Goal: Communication & Community: Answer question/provide support

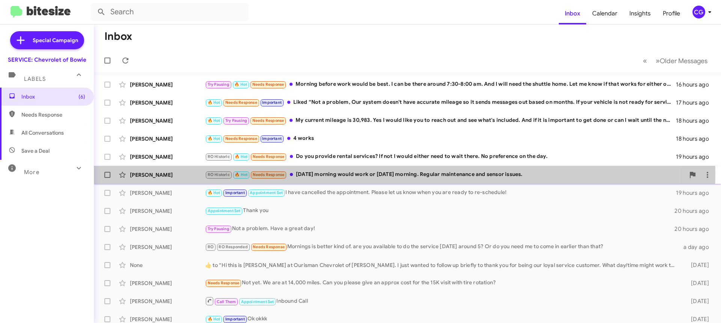
click at [316, 172] on div "RO Historic 🔥 Hot Needs Response [DATE] morning would work or [DATE] morning. R…" at bounding box center [445, 174] width 480 height 9
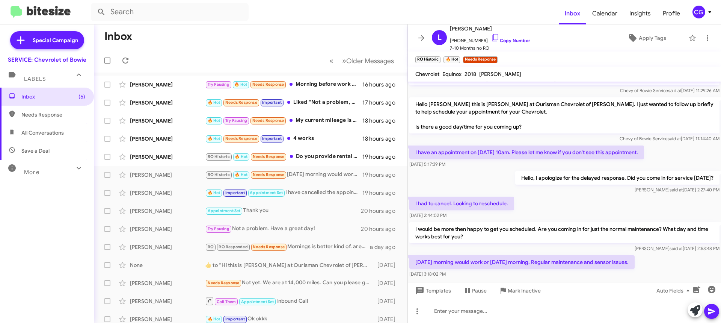
scroll to position [195, 0]
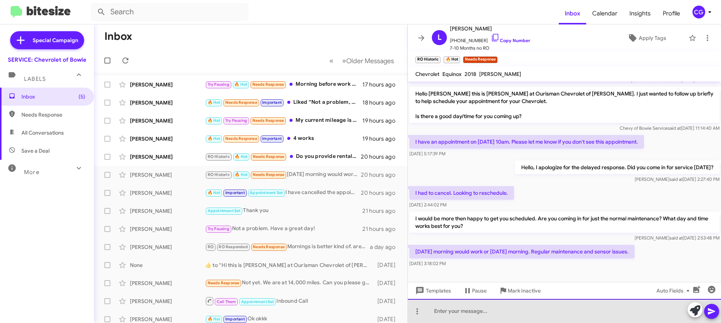
click at [575, 314] on div at bounding box center [564, 311] width 313 height 24
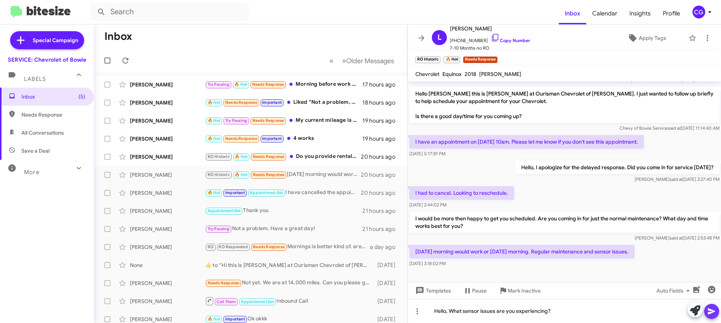
click at [716, 311] on button at bounding box center [711, 310] width 15 height 15
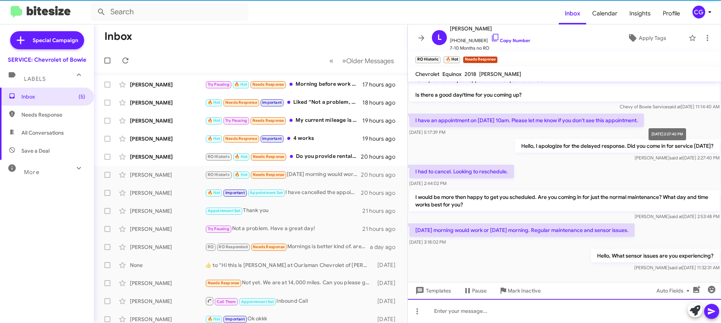
scroll to position [222, 0]
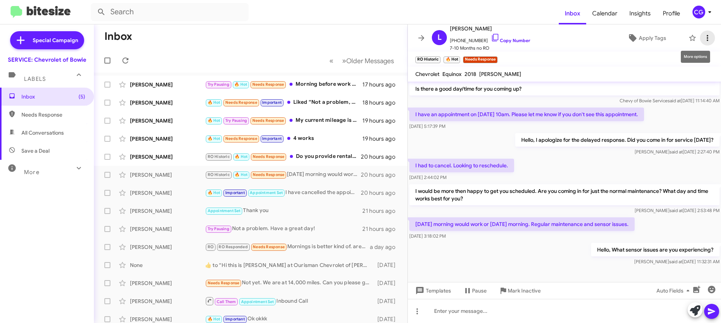
click at [706, 39] on span at bounding box center [707, 37] width 15 height 9
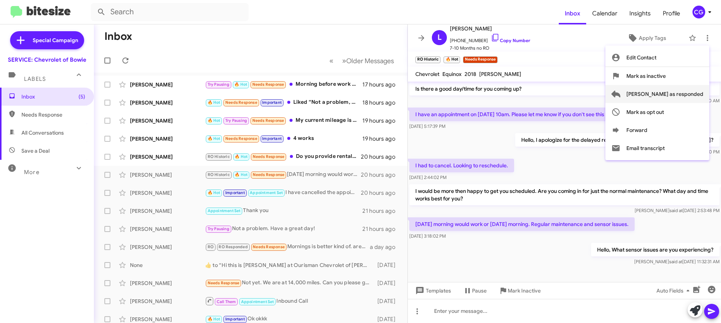
click at [698, 91] on span "[PERSON_NAME] as responded" at bounding box center [664, 94] width 77 height 18
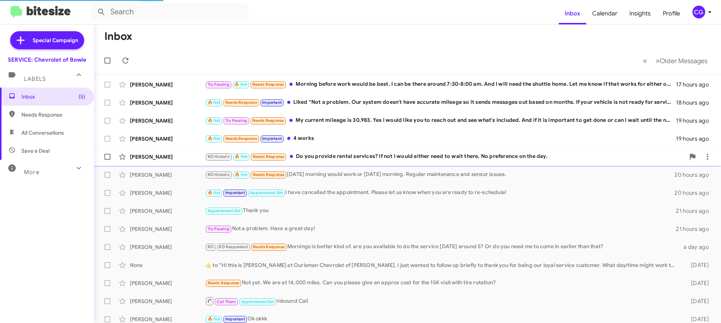
click at [337, 159] on div "RO Historic 🔥 Hot Needs Response Do you provide rental services? If not I would…" at bounding box center [445, 156] width 480 height 9
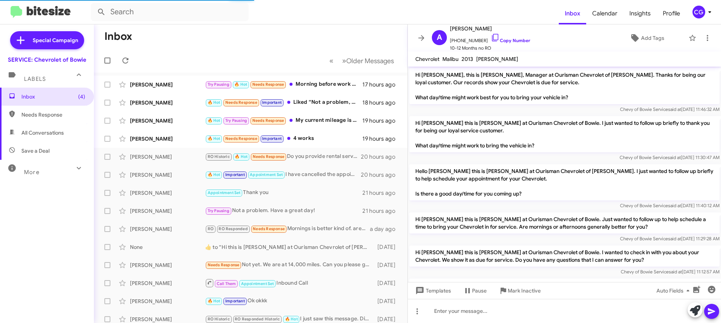
scroll to position [385, 0]
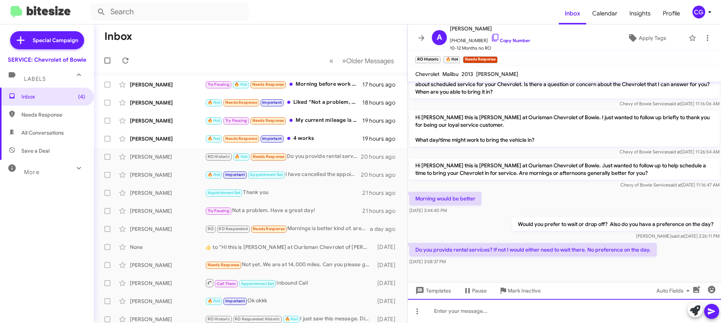
click at [550, 316] on div at bounding box center [564, 311] width 313 height 24
click at [600, 312] on div "We offer rental services. However, you could wait for this service too if you w…" at bounding box center [564, 311] width 313 height 24
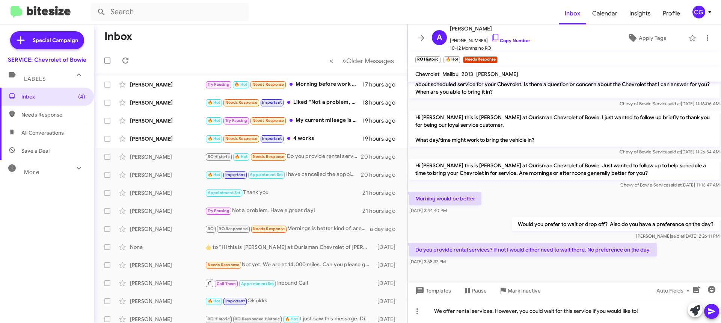
click at [711, 312] on icon at bounding box center [711, 311] width 7 height 6
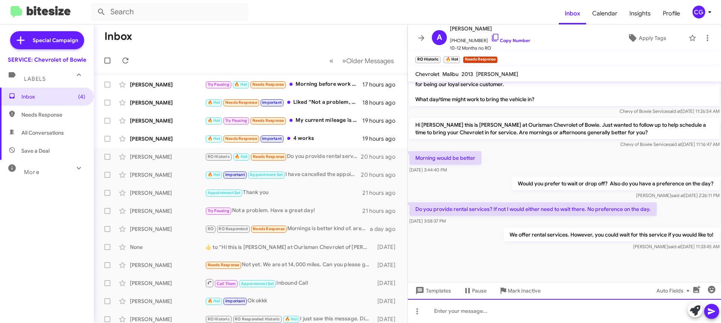
scroll to position [427, 0]
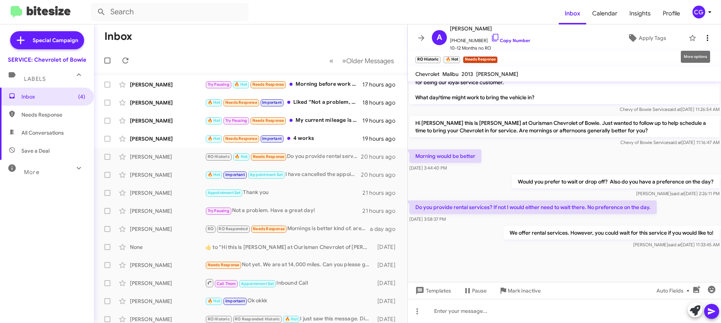
click at [705, 36] on icon at bounding box center [707, 37] width 9 height 9
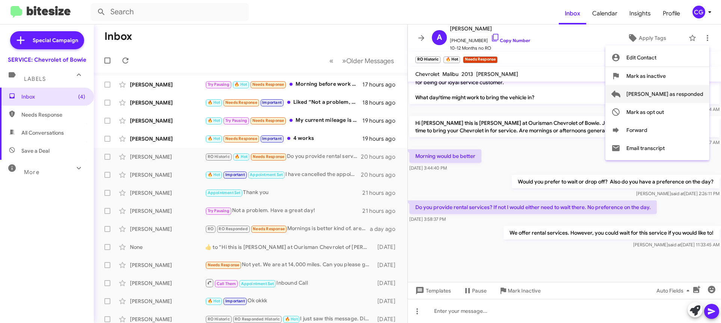
click at [691, 95] on span "Mark as responded" at bounding box center [664, 94] width 77 height 18
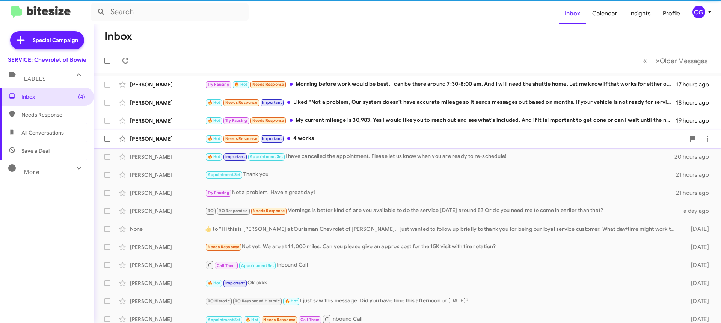
click at [345, 140] on div "🔥 Hot Needs Response Important 4 works" at bounding box center [445, 138] width 480 height 9
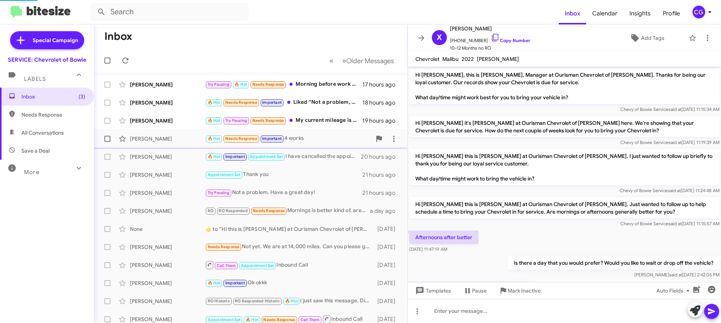
scroll to position [119, 0]
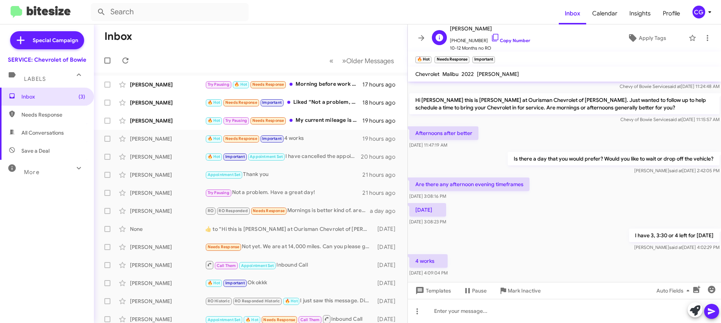
click at [473, 39] on span "+19124923008 Copy Number" at bounding box center [490, 38] width 80 height 11
copy span "19124923008"
click at [560, 311] on div at bounding box center [564, 311] width 313 height 24
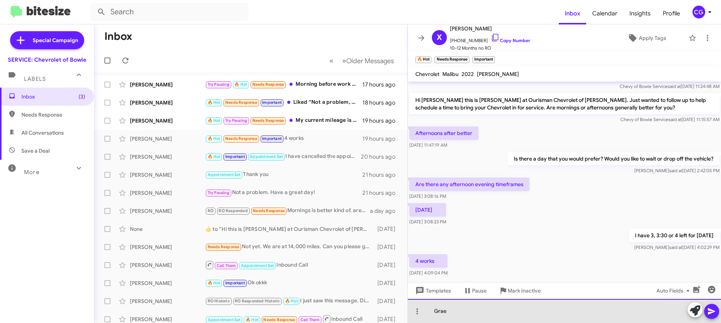
click at [456, 312] on div "Grae" at bounding box center [564, 311] width 313 height 24
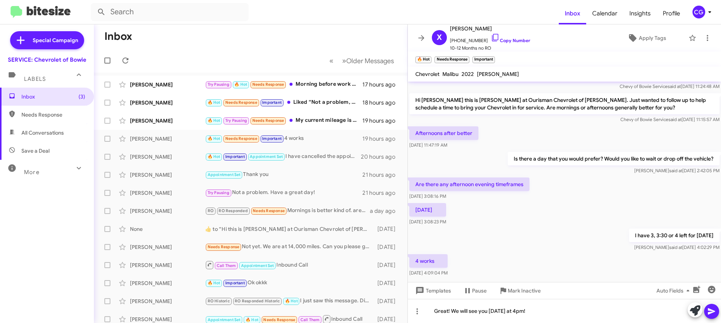
click at [713, 309] on icon at bounding box center [711, 310] width 9 height 9
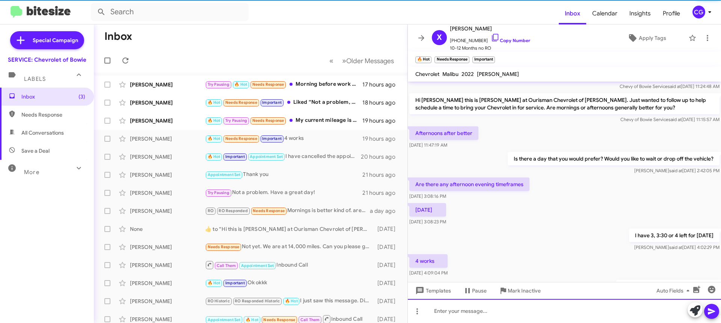
scroll to position [0, 0]
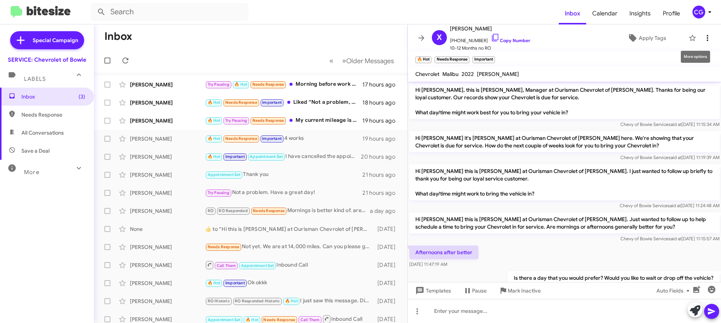
click at [706, 39] on span at bounding box center [707, 37] width 15 height 9
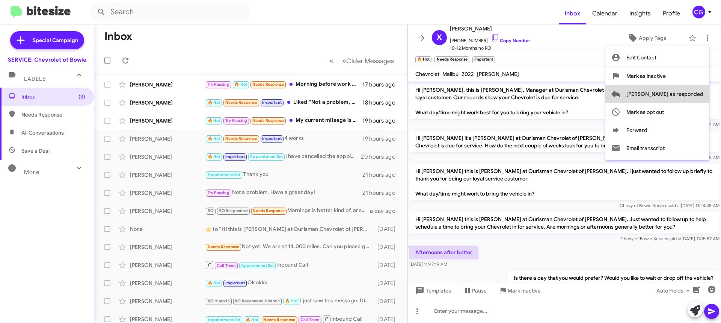
click at [688, 99] on span "Mark as responded" at bounding box center [664, 94] width 77 height 18
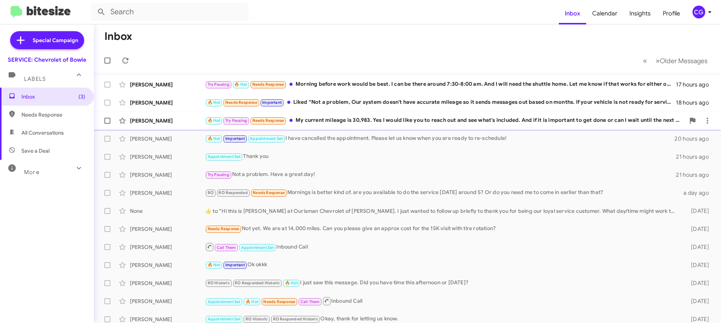
click at [365, 115] on div "Joseph Castricone 🔥 Hot Try Pausing Needs Response My current mileage is 30,983…" at bounding box center [407, 120] width 615 height 15
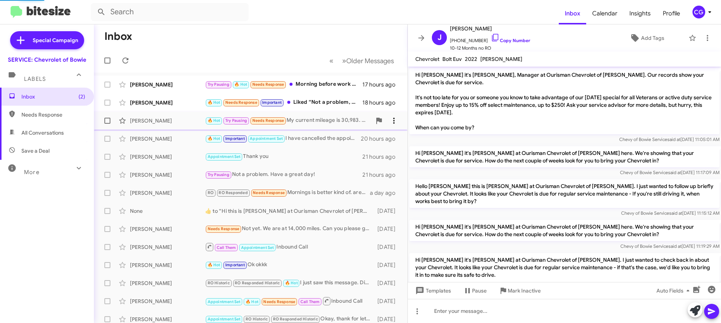
scroll to position [152, 0]
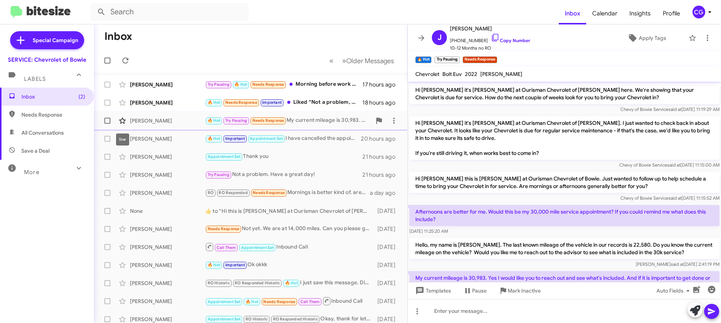
click at [118, 119] on icon at bounding box center [122, 120] width 9 height 9
click at [184, 103] on div "Terry Morse" at bounding box center [167, 103] width 75 height 8
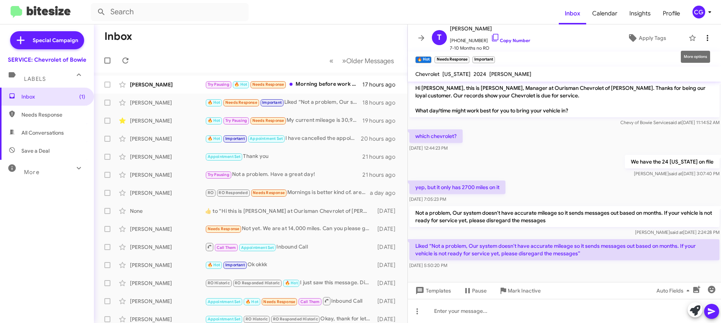
click at [706, 35] on span at bounding box center [707, 37] width 15 height 9
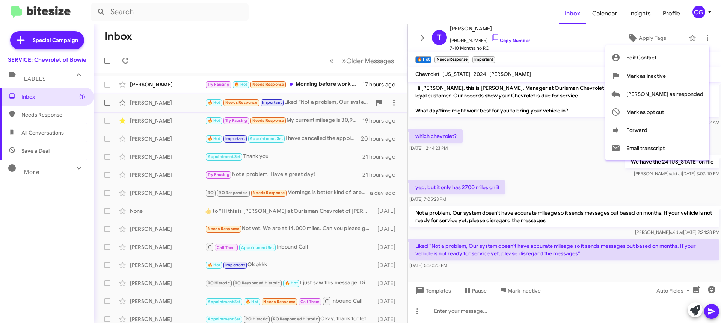
drag, startPoint x: 696, startPoint y: 94, endPoint x: 667, endPoint y: 100, distance: 29.4
click at [696, 94] on span "Mark as responded" at bounding box center [664, 94] width 77 height 18
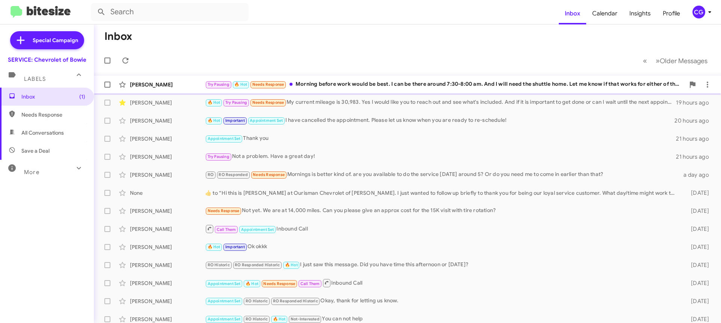
click at [303, 81] on div "Try Pausing 🔥 Hot Needs Response Morning before work would be best. I can be th…" at bounding box center [445, 84] width 480 height 9
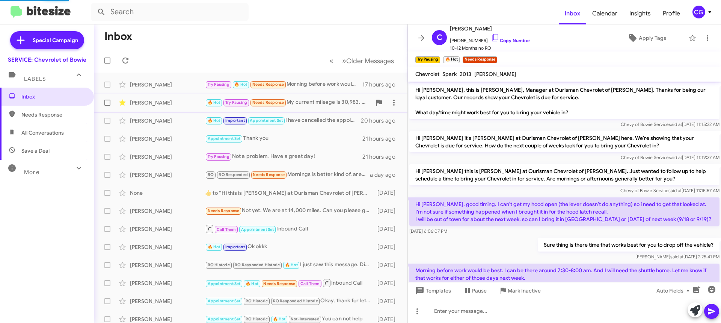
scroll to position [9, 0]
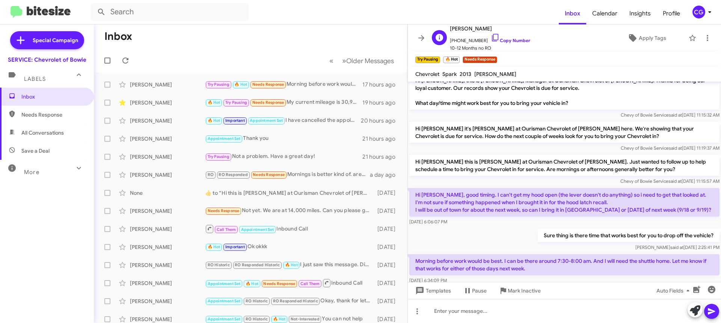
click at [468, 39] on span "+12155197239 Copy Number" at bounding box center [490, 38] width 80 height 11
copy span "12155197239"
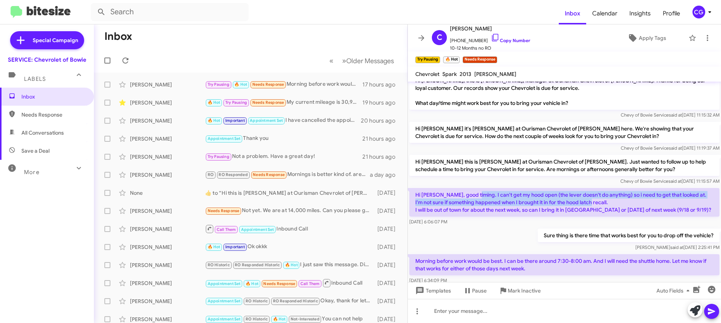
drag, startPoint x: 475, startPoint y: 194, endPoint x: 596, endPoint y: 201, distance: 121.9
click at [596, 201] on p "Hi Sammy, good timing. I can't get my hood open (the lever doesn't do anything)…" at bounding box center [564, 202] width 310 height 29
copy p "can't get my hood open (the lever doesn't do anything) so i need to get that lo…"
click at [441, 313] on div at bounding box center [564, 311] width 313 height 24
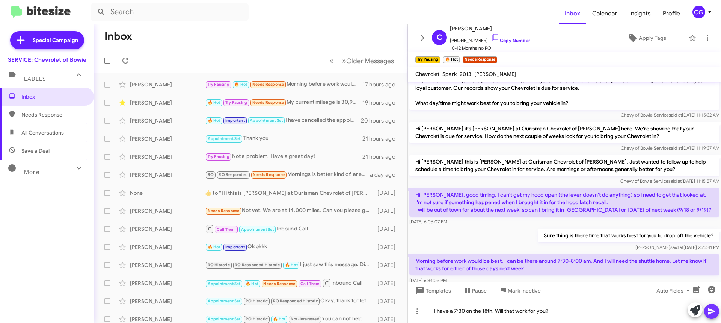
click at [717, 311] on button at bounding box center [711, 310] width 15 height 15
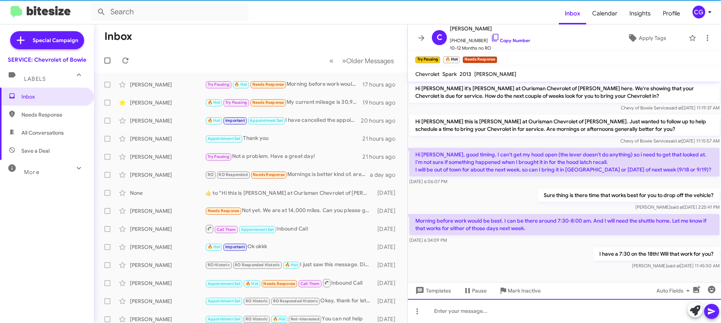
scroll to position [52, 0]
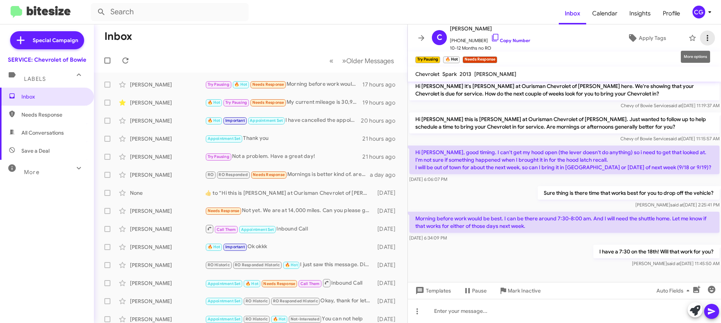
click at [704, 39] on icon at bounding box center [707, 37] width 9 height 9
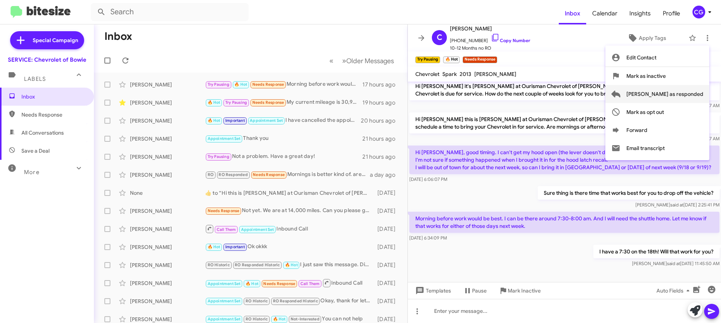
click at [668, 94] on span "Mark as responded" at bounding box center [664, 94] width 77 height 18
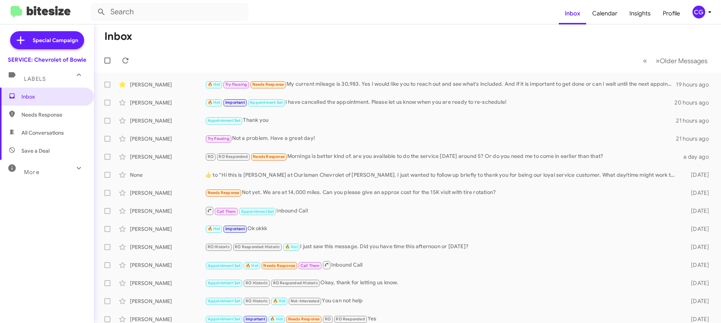
click at [693, 17] on span "CG" at bounding box center [703, 12] width 23 height 13
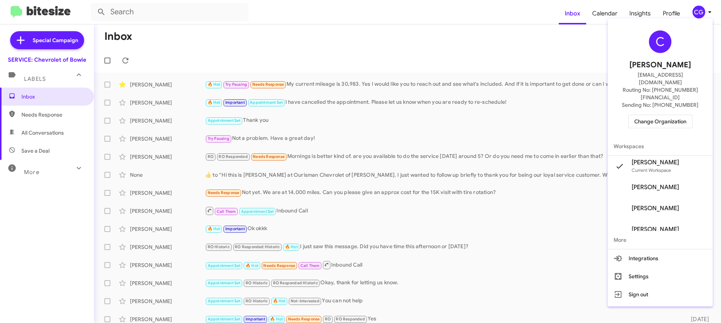
click at [679, 115] on span "Change Organization" at bounding box center [660, 121] width 52 height 13
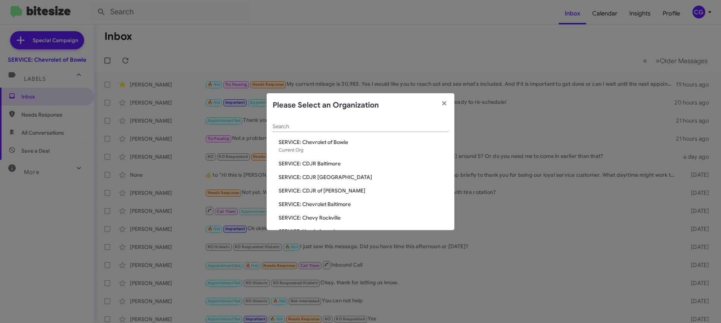
click at [329, 161] on span "SERVICE: CDJR Baltimore" at bounding box center [364, 164] width 170 height 8
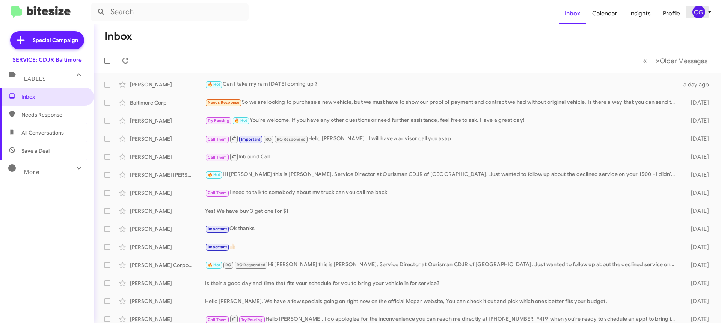
click at [691, 10] on button "CG" at bounding box center [699, 12] width 27 height 13
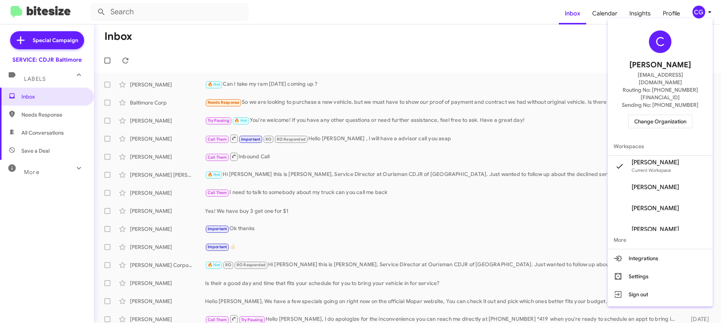
click at [693, 115] on button "Change Organization" at bounding box center [660, 122] width 64 height 14
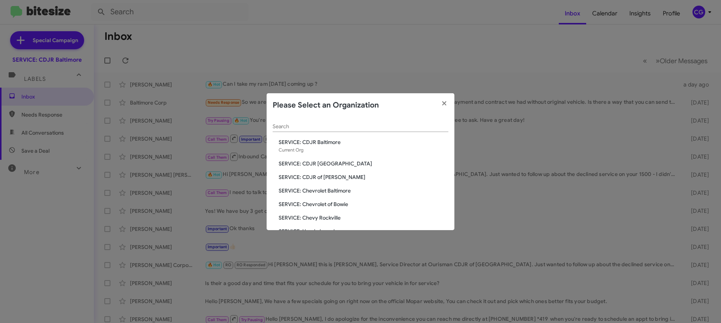
click at [341, 164] on span "SERVICE: CDJR [GEOGRAPHIC_DATA]" at bounding box center [364, 164] width 170 height 8
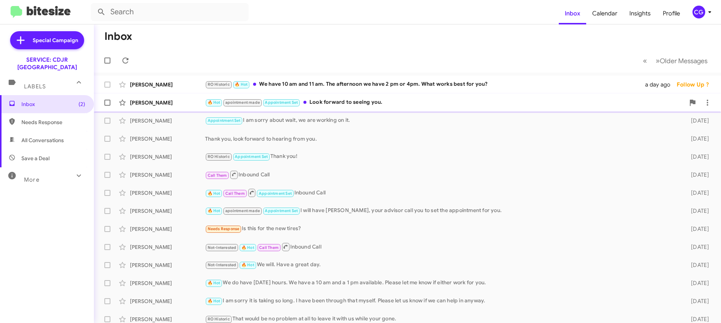
click at [343, 105] on div "🔥 Hot apointment made Appointment Set Look forward to seeing you." at bounding box center [445, 102] width 480 height 9
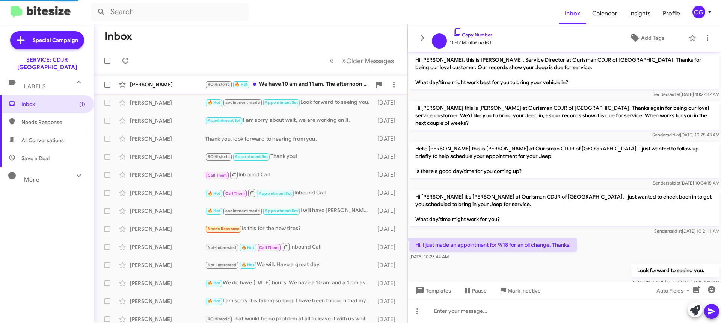
scroll to position [41, 0]
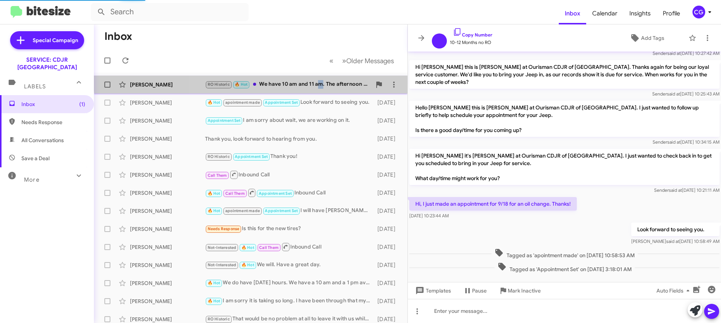
click at [322, 80] on div "[PERSON_NAME] RO Historic 🔥 Hot We have 10 am and 11 am. The afternoon we have …" at bounding box center [251, 84] width 302 height 15
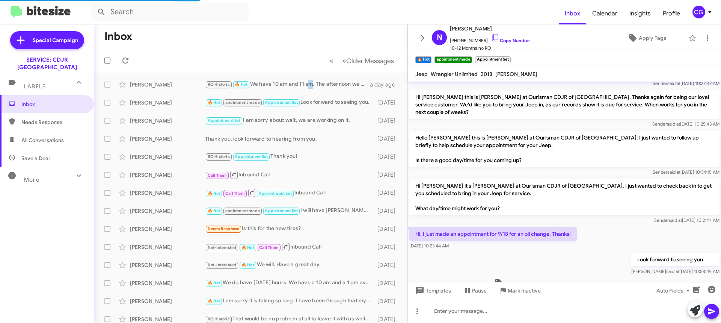
scroll to position [92, 0]
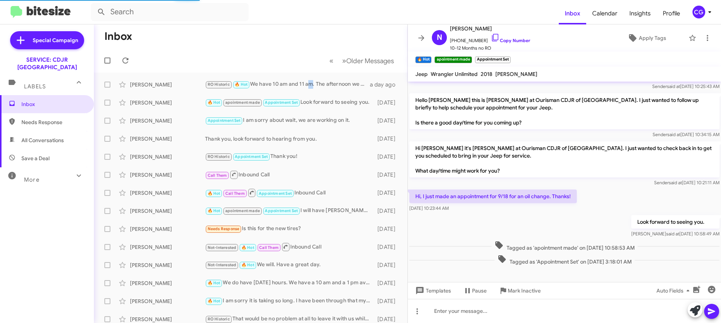
click at [708, 9] on icon at bounding box center [709, 12] width 9 height 9
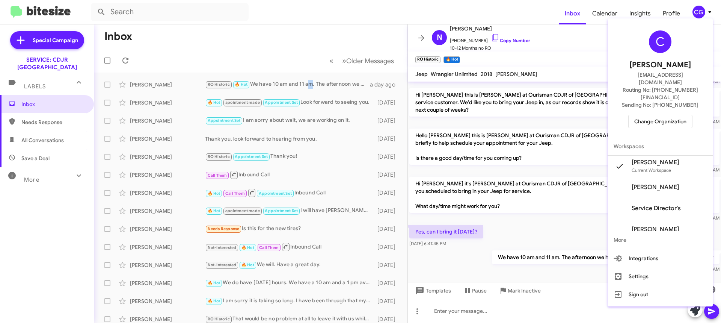
click at [680, 115] on span "Change Organization" at bounding box center [660, 121] width 52 height 13
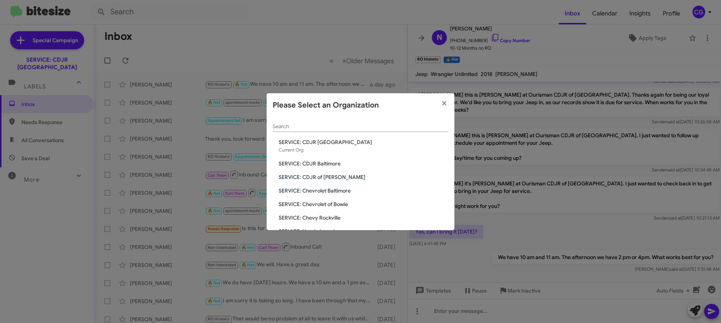
click at [321, 174] on span "SERVICE: CDJR of [PERSON_NAME]" at bounding box center [364, 177] width 170 height 8
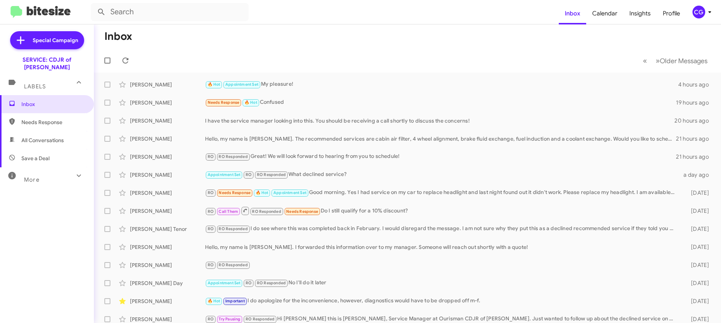
click at [702, 17] on div "CG" at bounding box center [699, 12] width 13 height 13
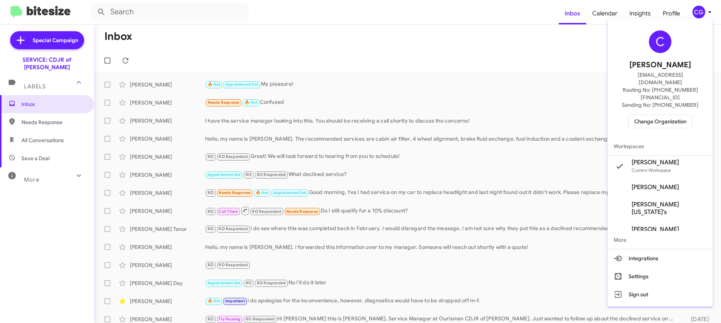
click at [668, 117] on div "C Carmen Gast cgast@ourismancars.com Routing No: +1 (301) 249-4227 Sending No: …" at bounding box center [660, 79] width 105 height 116
click at [667, 115] on span "Change Organization" at bounding box center [660, 121] width 52 height 13
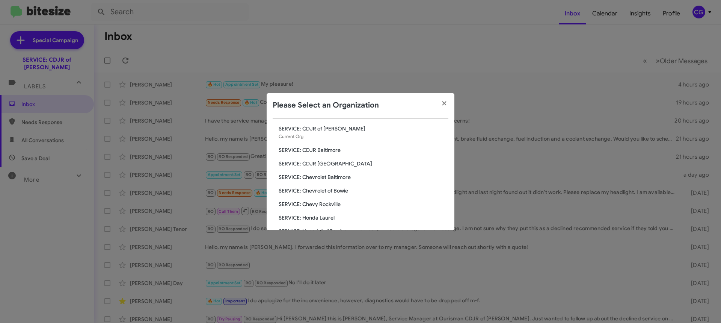
scroll to position [38, 0]
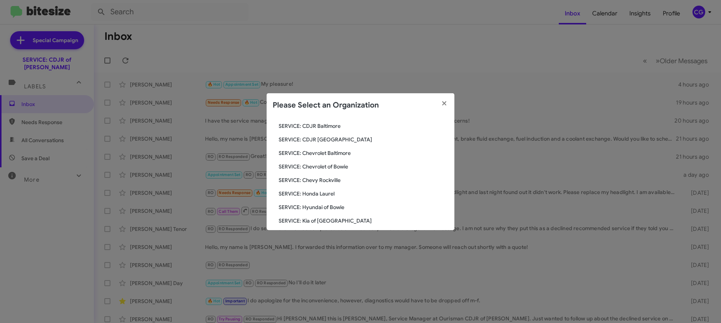
click at [327, 179] on span "SERVICE: Chevy Rockville" at bounding box center [364, 180] width 170 height 8
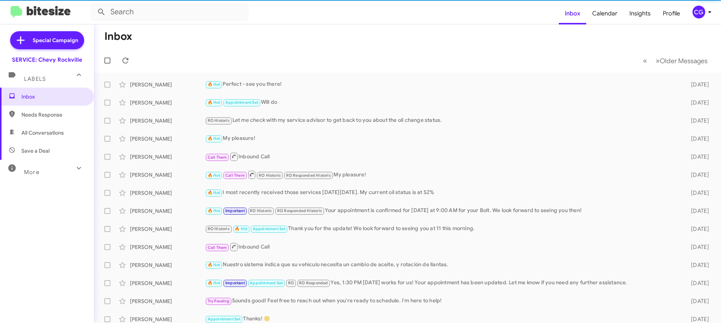
click at [702, 10] on div "CG" at bounding box center [699, 12] width 13 height 13
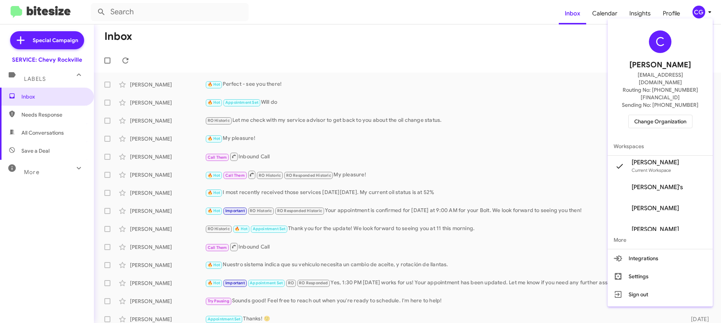
click at [674, 115] on span "Change Organization" at bounding box center [660, 121] width 52 height 13
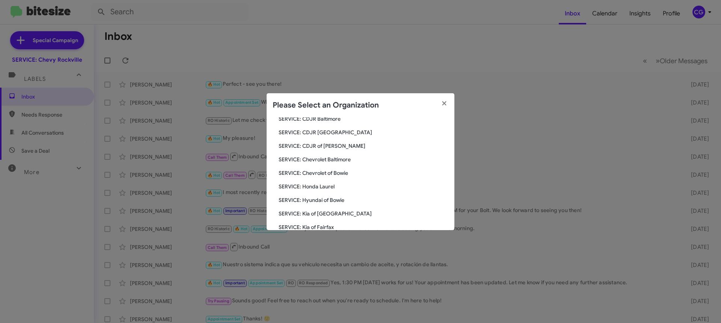
scroll to position [113, 0]
drag, startPoint x: 323, startPoint y: 198, endPoint x: 160, endPoint y: 340, distance: 216.4
drag, startPoint x: 160, startPoint y: 340, endPoint x: 721, endPoint y: 283, distance: 564.0
click at [342, 146] on span "SERVICE: Kia of [GEOGRAPHIC_DATA]" at bounding box center [364, 146] width 170 height 8
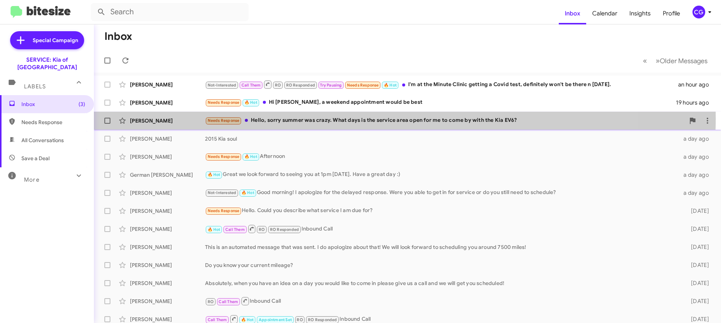
click at [343, 118] on div "Needs Response Hello, sorry summer was crazy. What days is the service area ope…" at bounding box center [445, 120] width 480 height 9
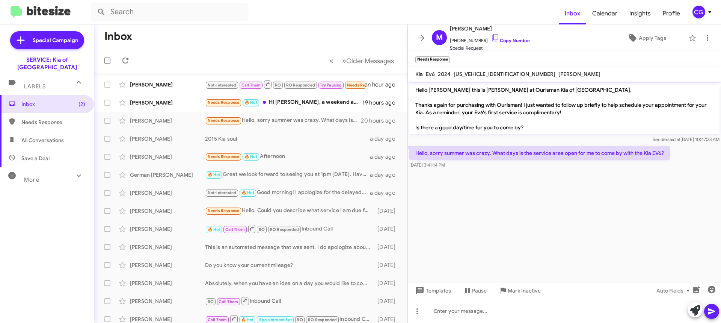
click at [491, 73] on span "KNDC3DLC9R5180743" at bounding box center [505, 74] width 102 height 7
click at [492, 74] on span "KNDC3DLC9R5180743" at bounding box center [505, 74] width 102 height 7
click at [493, 74] on span "KNDC3DLC9R5180743" at bounding box center [505, 74] width 102 height 7
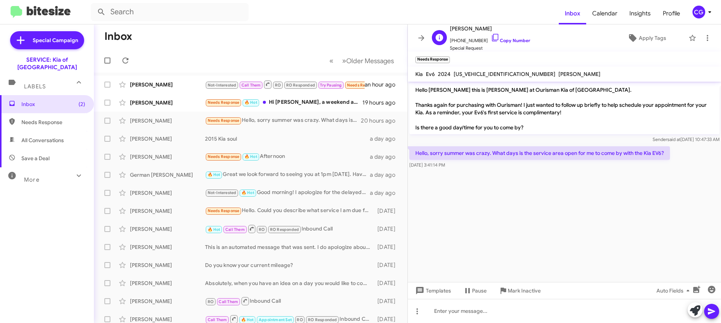
click at [466, 39] on span "+14014861452 Copy Number" at bounding box center [490, 38] width 80 height 11
copy span "14014861452"
drag, startPoint x: 490, startPoint y: 305, endPoint x: 496, endPoint y: 307, distance: 6.2
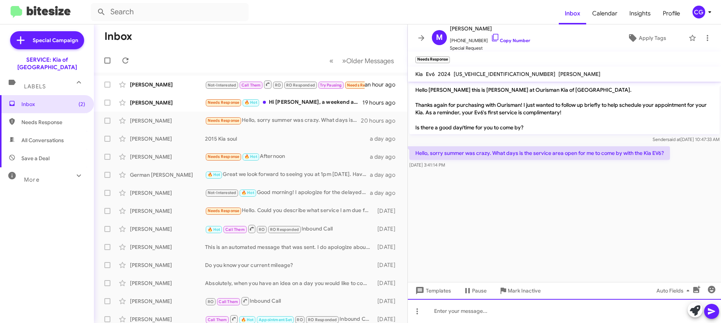
click at [490, 305] on div at bounding box center [564, 311] width 313 height 24
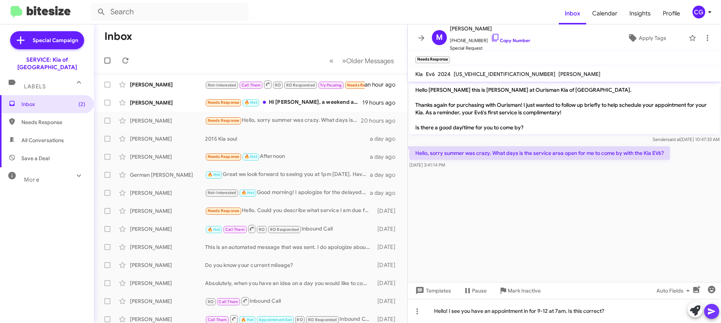
click at [713, 314] on icon at bounding box center [711, 310] width 9 height 9
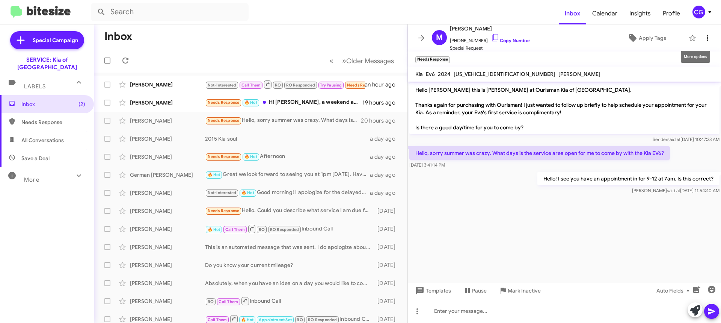
click at [703, 37] on icon at bounding box center [707, 37] width 9 height 9
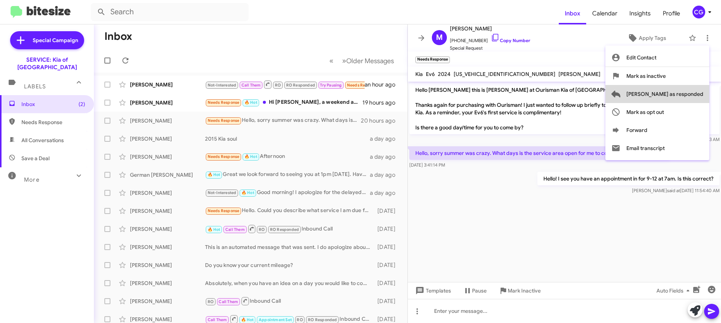
click at [690, 96] on span "Mark as responded" at bounding box center [664, 94] width 77 height 18
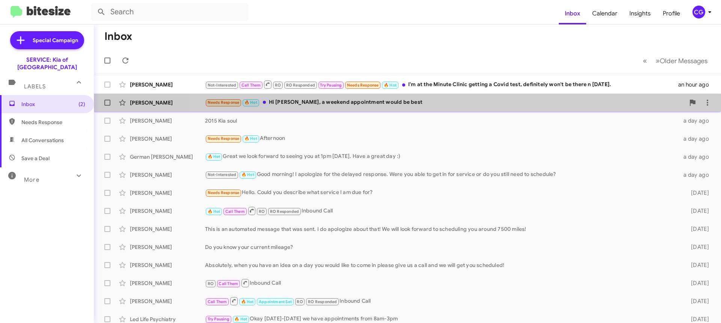
click at [619, 101] on div "Needs Response 🔥 Hot Hi Quinten, a weekend appointment would be best" at bounding box center [445, 102] width 480 height 9
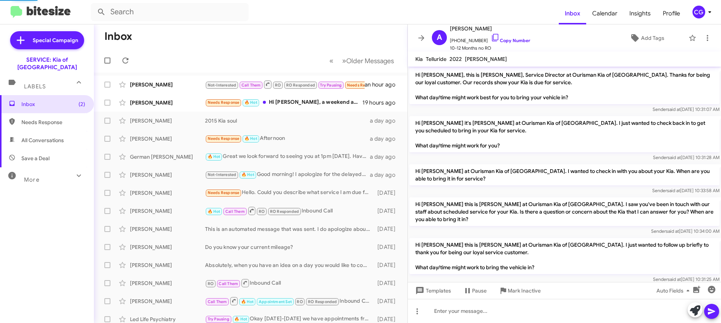
scroll to position [74, 0]
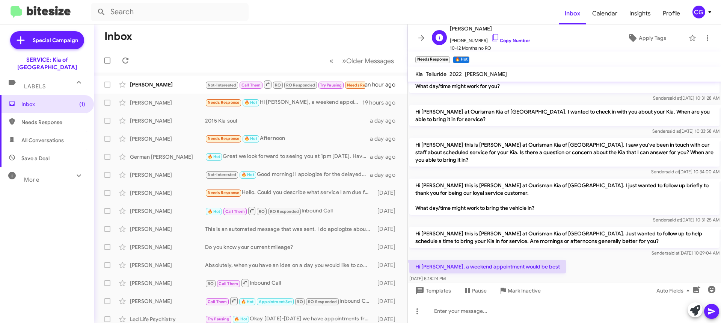
click at [472, 40] on span "+14107932550 Copy Number" at bounding box center [490, 38] width 80 height 11
copy span "14107932550"
drag, startPoint x: 554, startPoint y: 311, endPoint x: 545, endPoint y: 312, distance: 9.0
click at [546, 311] on div at bounding box center [564, 311] width 313 height 24
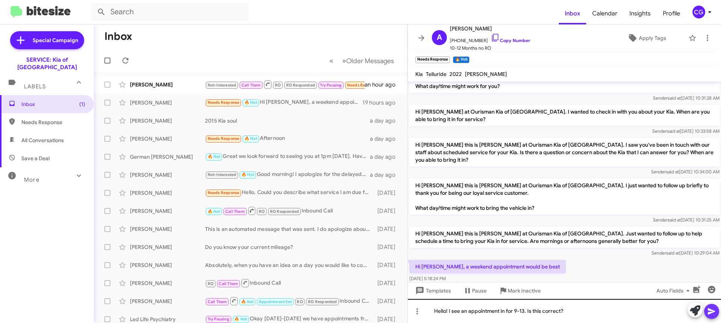
click at [713, 318] on div "Hello! I see an appointment in for 9-13. Is this correct?" at bounding box center [564, 311] width 313 height 24
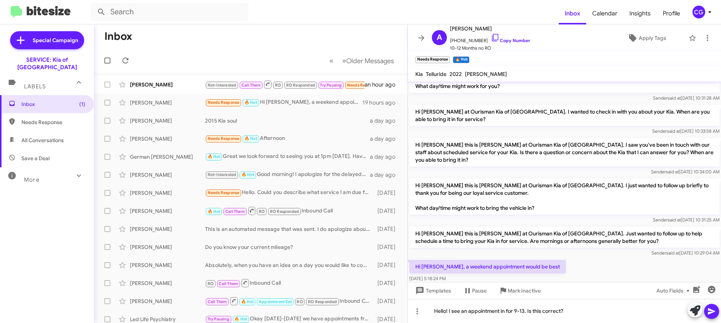
click at [718, 314] on button at bounding box center [711, 310] width 15 height 15
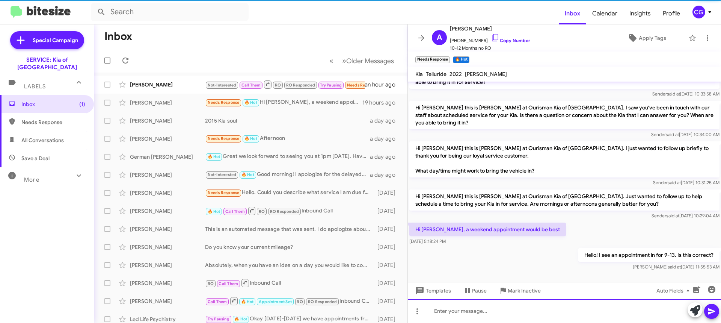
scroll to position [117, 0]
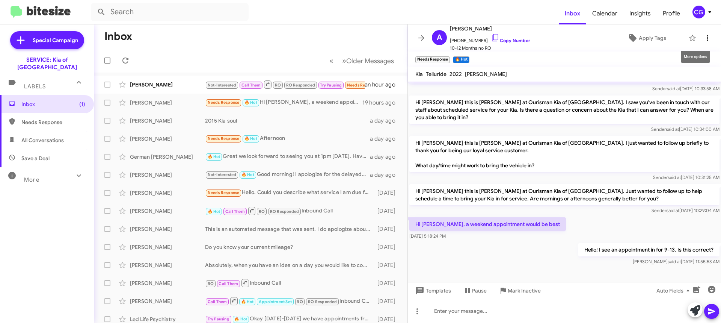
click at [703, 39] on icon at bounding box center [707, 37] width 9 height 9
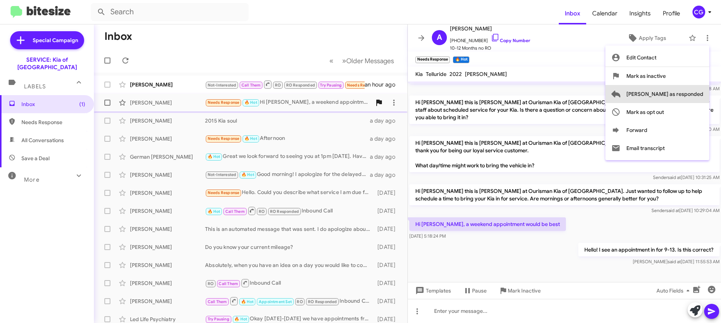
click at [689, 97] on span "Mark as responded" at bounding box center [664, 94] width 77 height 18
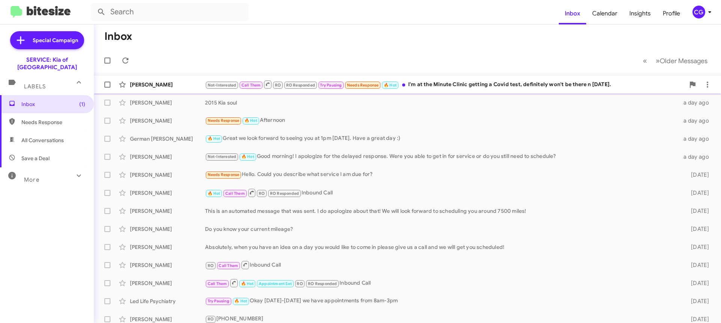
click at [419, 86] on div "Not-Interested Call Them RO RO Responded Try Pausing Needs Response 🔥 Hot I'm a…" at bounding box center [445, 84] width 480 height 9
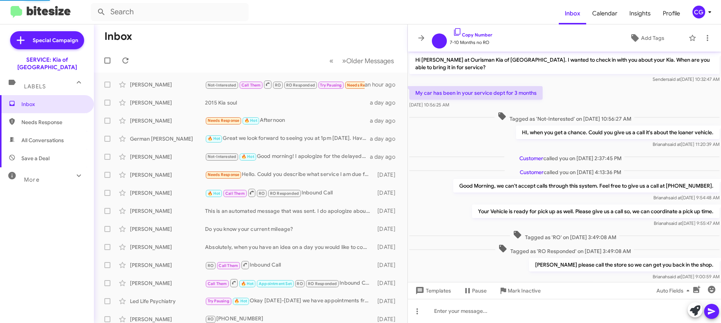
scroll to position [267, 0]
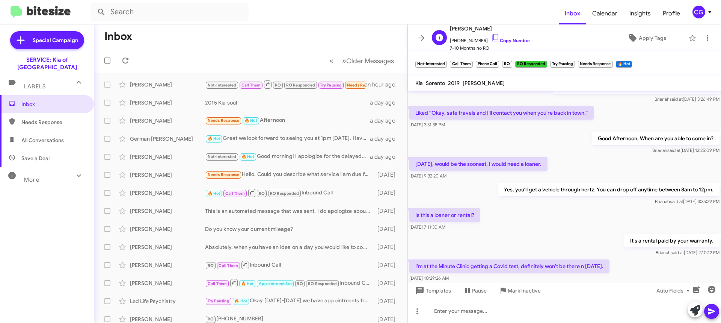
click at [468, 41] on span "+16672748966 Copy Number" at bounding box center [490, 38] width 80 height 11
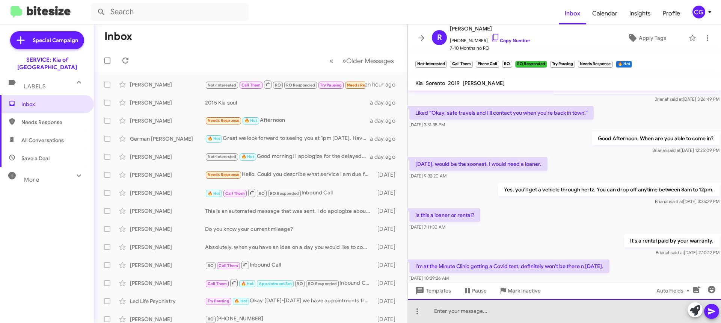
click at [537, 314] on div at bounding box center [564, 311] width 313 height 24
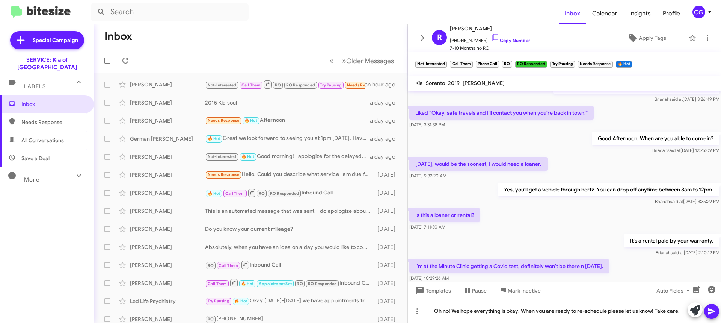
click at [709, 317] on span at bounding box center [711, 310] width 9 height 15
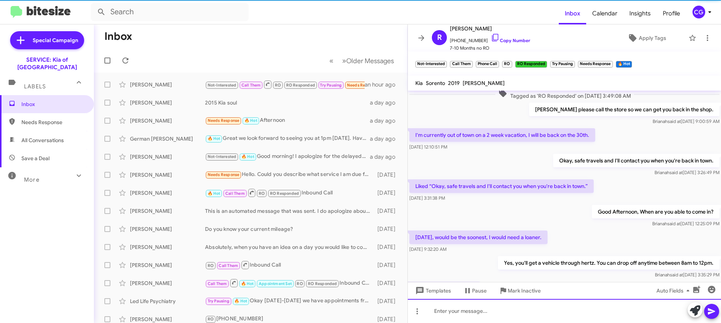
scroll to position [0, 0]
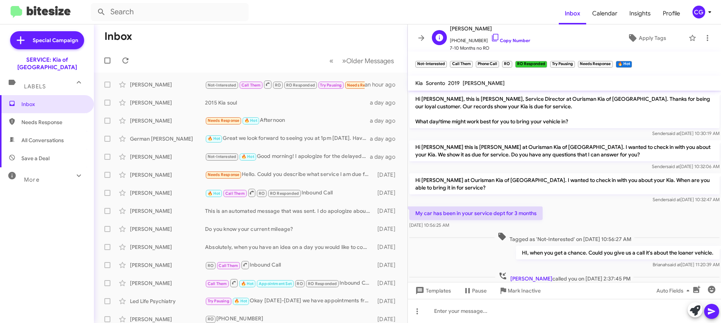
click at [472, 41] on span "+16672748966 Copy Number" at bounding box center [490, 38] width 80 height 11
click at [471, 41] on span "+16672748966 Copy Number" at bounding box center [490, 38] width 80 height 11
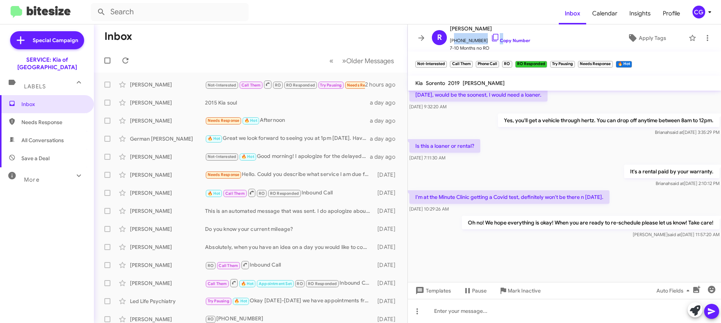
scroll to position [419, 0]
click at [706, 15] on span "CG" at bounding box center [703, 12] width 23 height 13
